Goal: Task Accomplishment & Management: Manage account settings

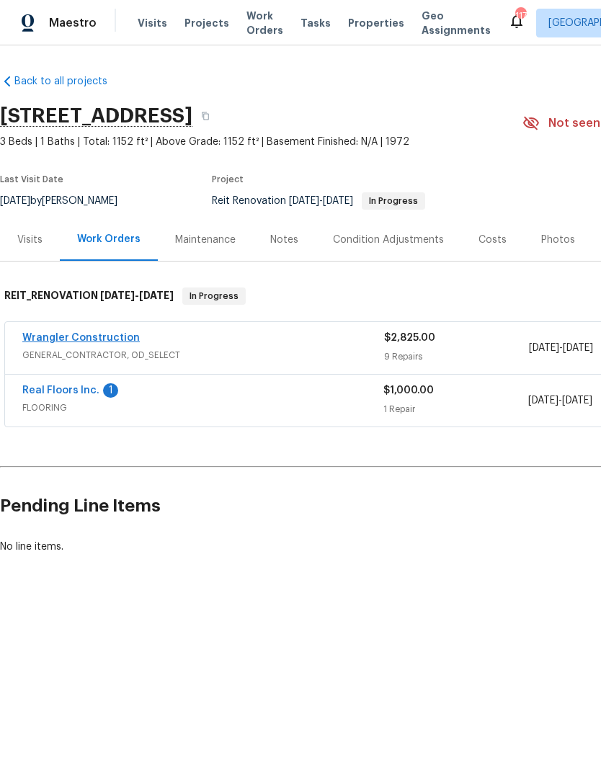
click at [84, 333] on link "Wrangler Construction" at bounding box center [80, 338] width 117 height 10
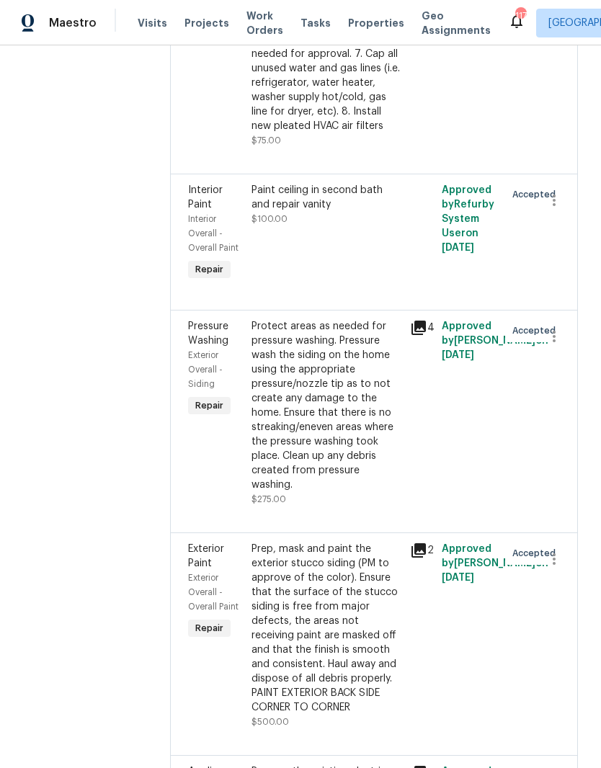
scroll to position [908, 0]
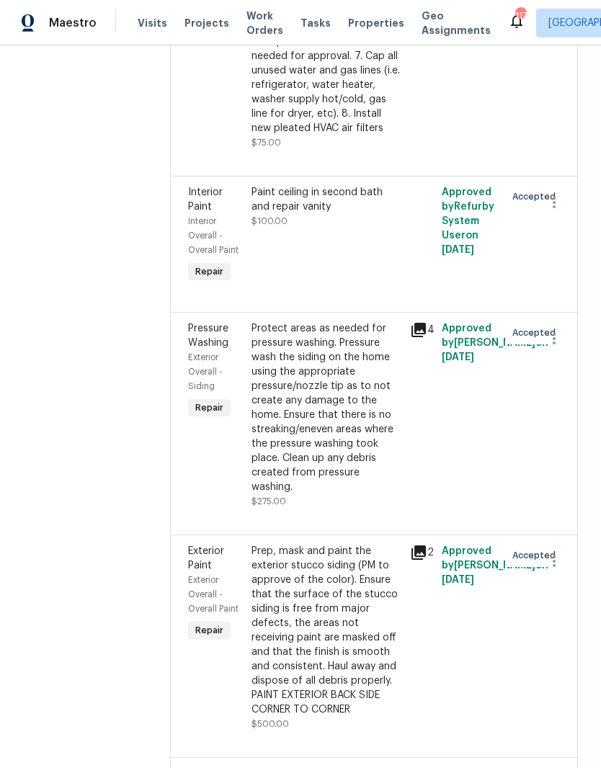
click at [411, 545] on icon at bounding box center [418, 552] width 14 height 14
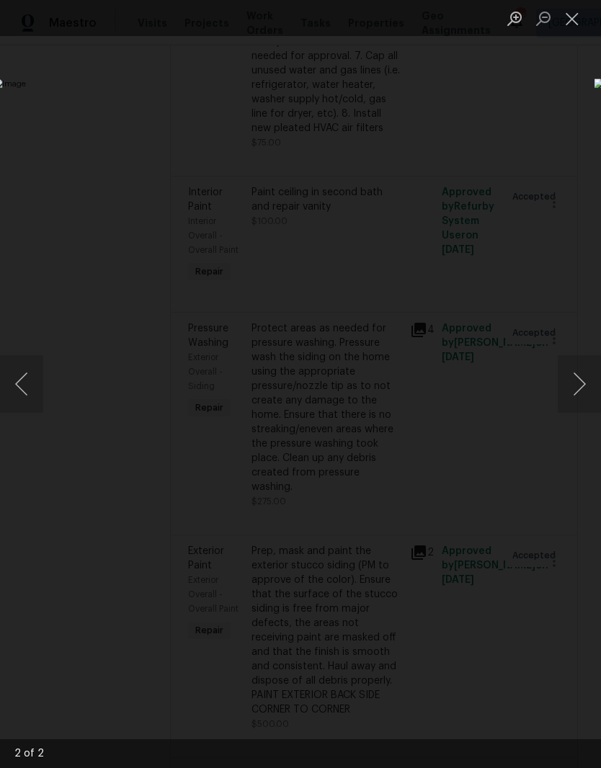
click at [559, 98] on div "Lightbox" at bounding box center [300, 384] width 601 height 768
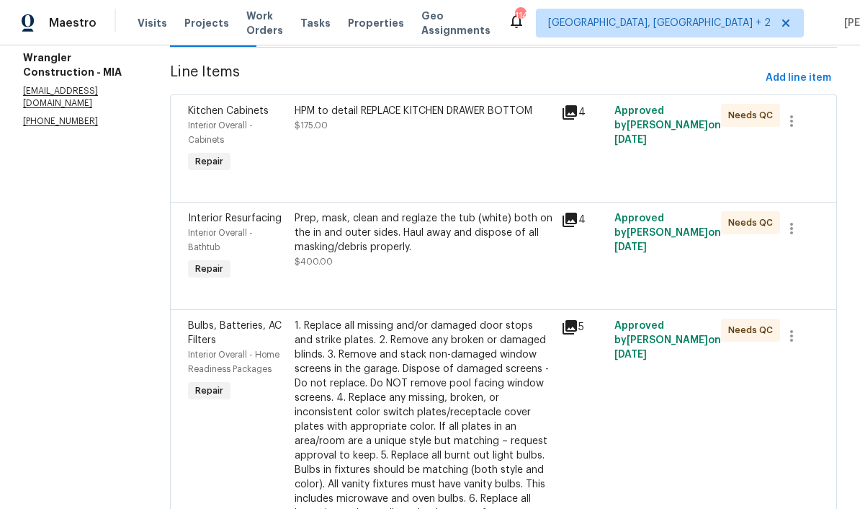
scroll to position [181, 0]
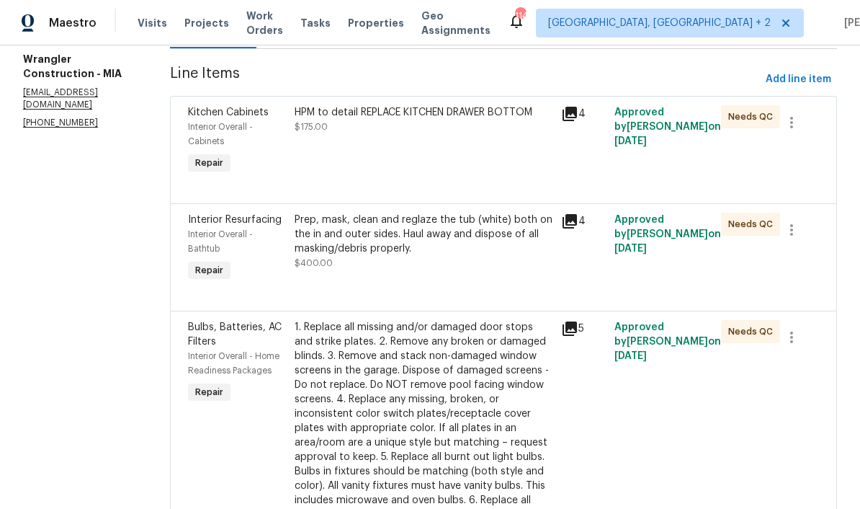
click at [568, 122] on div "4" at bounding box center [583, 113] width 45 height 17
click at [562, 115] on div "4" at bounding box center [583, 141] width 53 height 81
click at [561, 116] on icon at bounding box center [569, 113] width 17 height 17
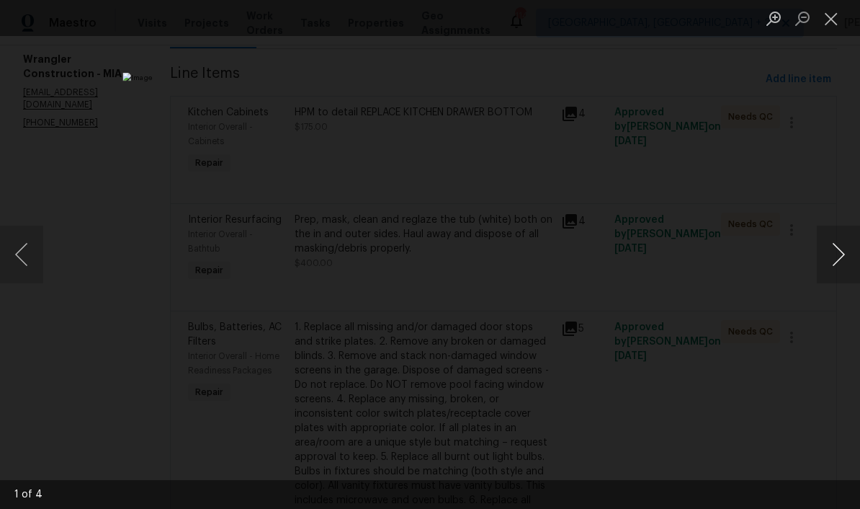
click at [600, 261] on button "Next image" at bounding box center [838, 254] width 43 height 58
click at [600, 256] on button "Next image" at bounding box center [838, 254] width 43 height 58
click at [600, 261] on button "Next image" at bounding box center [838, 254] width 43 height 58
click at [600, 264] on button "Next image" at bounding box center [838, 254] width 43 height 58
click at [600, 31] on button "Close lightbox" at bounding box center [831, 18] width 29 height 25
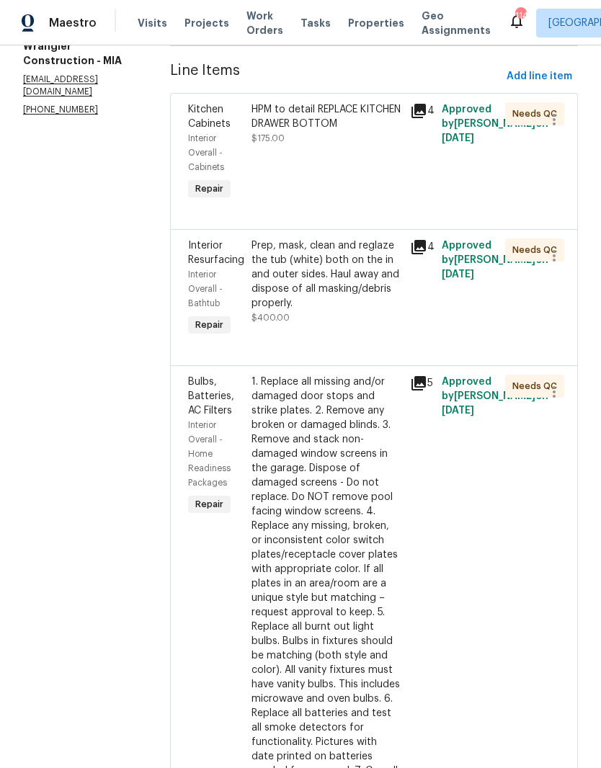
scroll to position [192, 0]
